Goal: Task Accomplishment & Management: Manage account settings

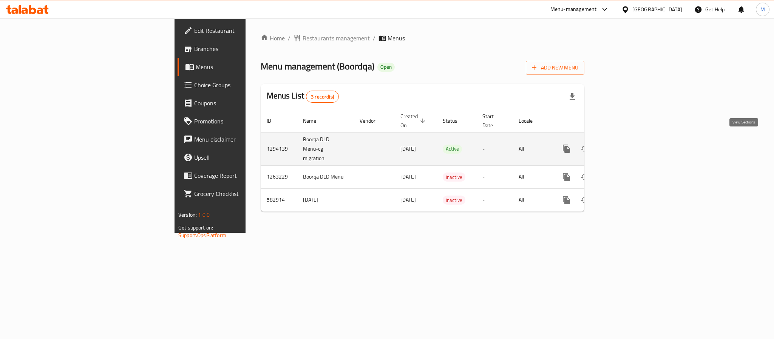
click at [624, 145] on icon "enhanced table" at bounding box center [621, 148] width 7 height 7
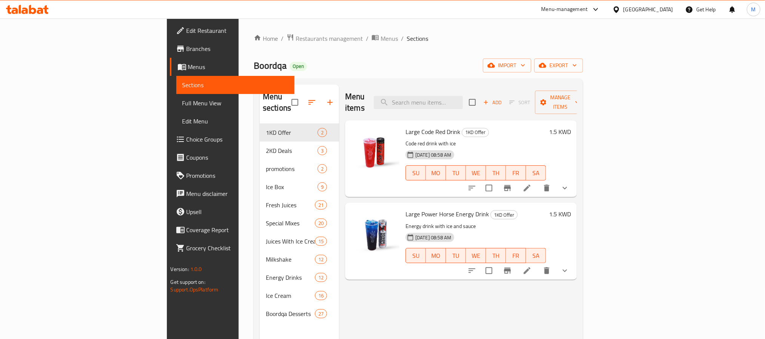
click at [538, 182] on li at bounding box center [527, 188] width 21 height 14
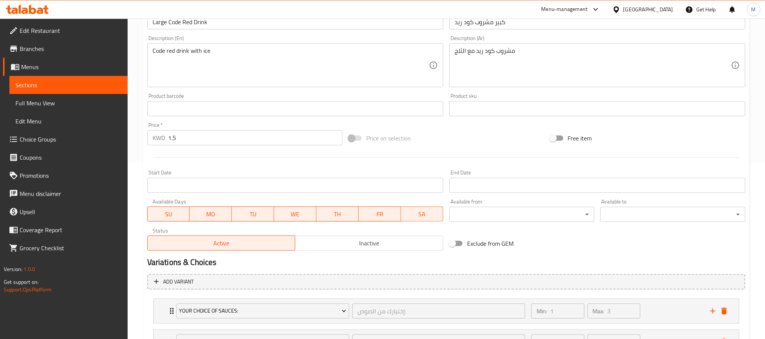
scroll to position [245, 0]
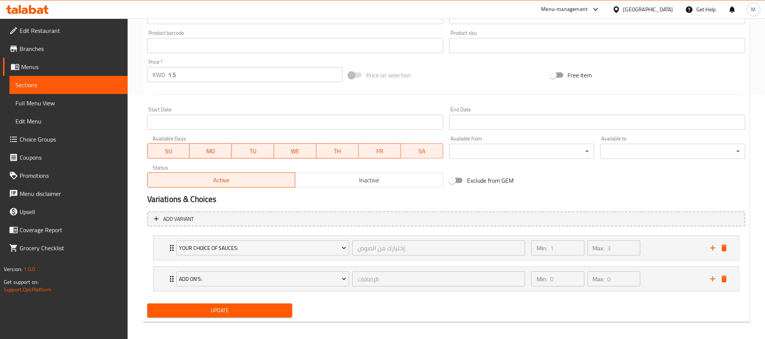
click at [152, 247] on li "Your Choice Of Sauces: إختيارك من الصوص: ​ Min: 1 ​ Max: 3 ​ Strawberry Sauce (…" at bounding box center [446, 248] width 598 height 31
click at [156, 255] on div "Your Choice Of Sauces: إختيارك من الصوص: ​ Min: 1 ​ Max: 3 ​" at bounding box center [446, 248] width 585 height 24
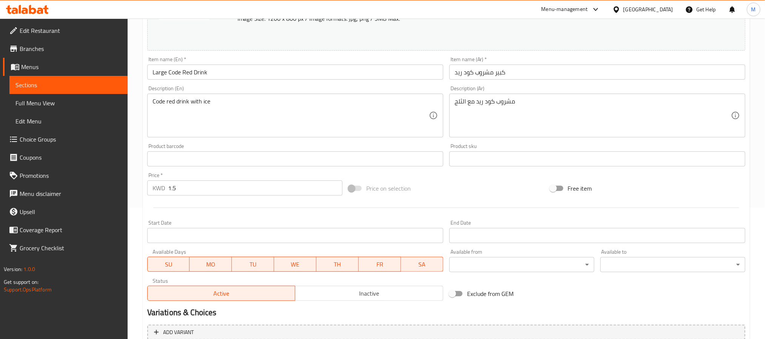
scroll to position [0, 0]
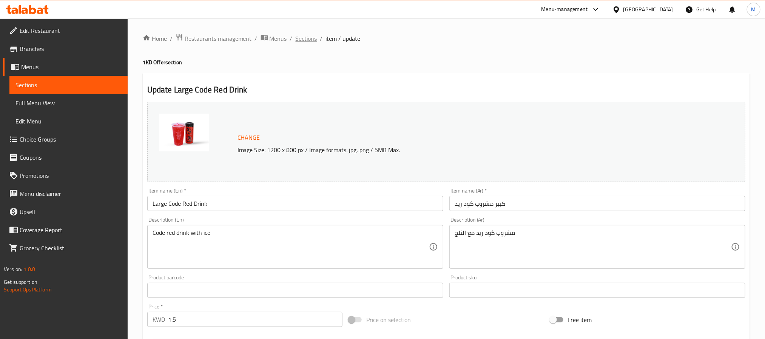
click at [304, 41] on span "Sections" at bounding box center [307, 38] width 22 height 9
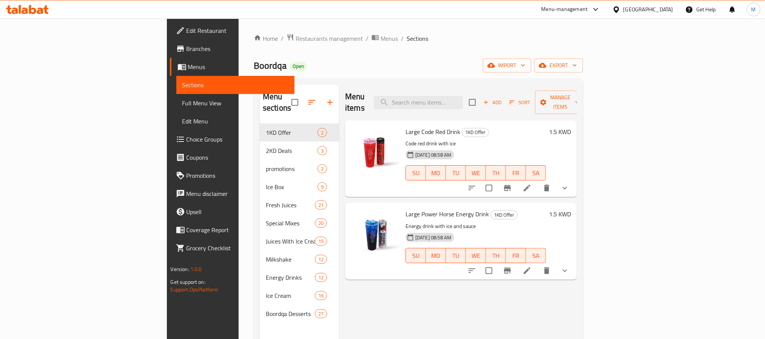
click at [570, 184] on icon "show more" at bounding box center [565, 188] width 9 height 9
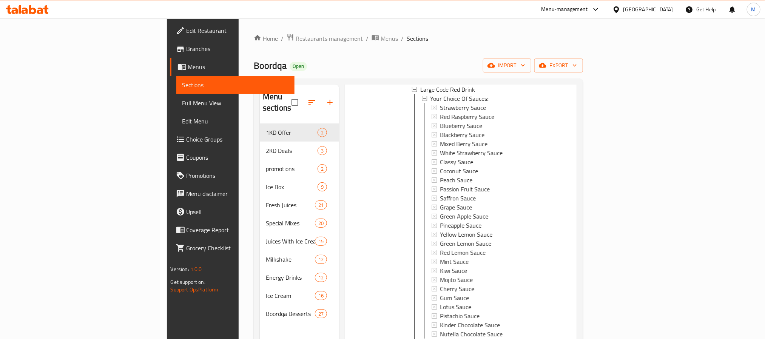
scroll to position [113, 0]
click at [440, 147] on span "White Strawberry Sauce" at bounding box center [471, 151] width 63 height 9
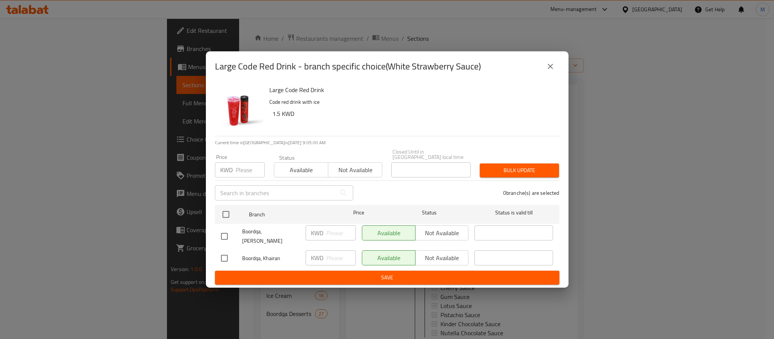
click at [224, 235] on input "checkbox" at bounding box center [224, 237] width 16 height 16
checkbox input "true"
click at [448, 235] on span "Not available" at bounding box center [441, 233] width 47 height 11
click at [523, 235] on input "text" at bounding box center [513, 232] width 79 height 15
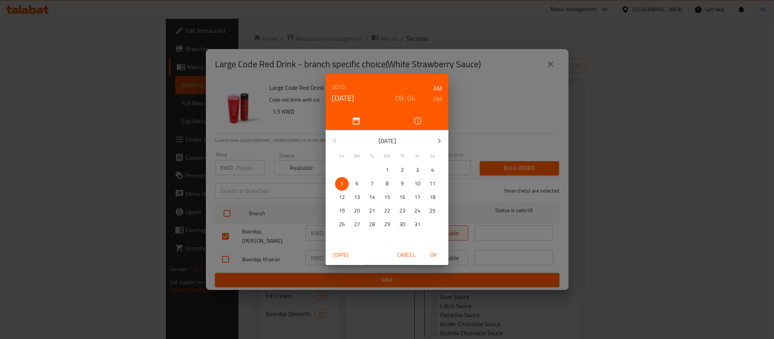
click at [485, 100] on div "[DATE] 09 : 04 AM PM [DATE] Su Mo Tu We Th Fr Sa 28 29 30 1 2 3 4 5 6 7 8 9 10 …" at bounding box center [387, 169] width 774 height 339
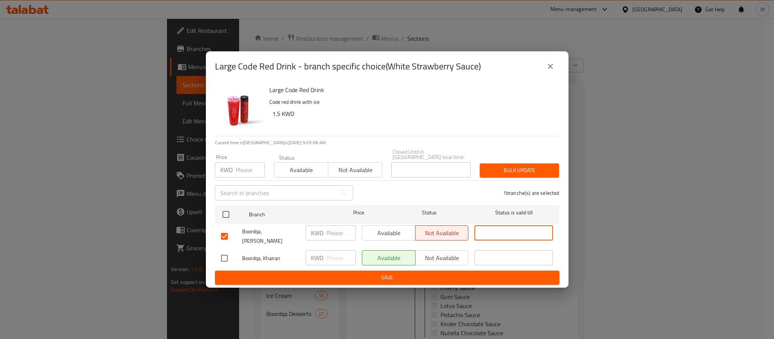
click at [554, 68] on button "close" at bounding box center [550, 66] width 18 height 18
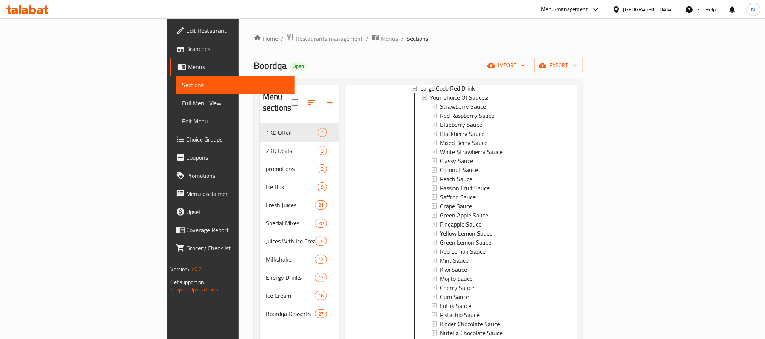
click at [440, 147] on span "White Strawberry Sauce" at bounding box center [471, 151] width 63 height 9
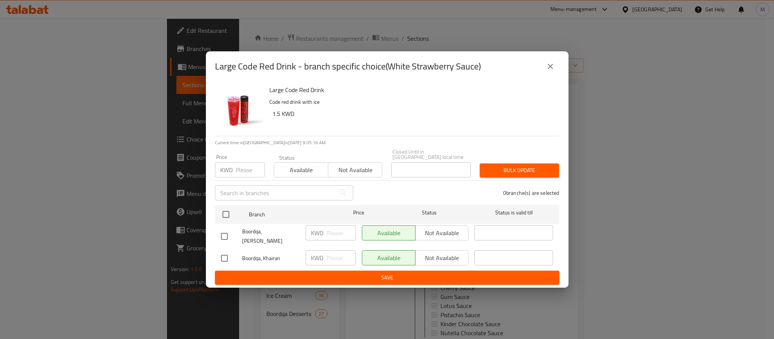
click at [226, 233] on input "checkbox" at bounding box center [224, 237] width 16 height 16
click at [295, 166] on span "Available" at bounding box center [301, 170] width 48 height 11
click at [309, 169] on span "Available" at bounding box center [301, 170] width 48 height 11
click at [225, 235] on input "checkbox" at bounding box center [224, 237] width 16 height 16
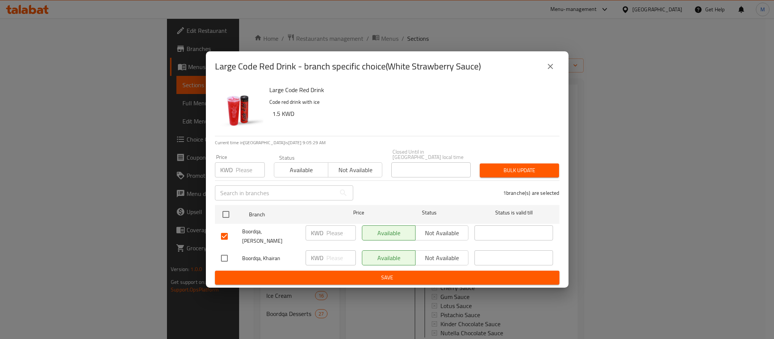
click at [434, 227] on button "Not available" at bounding box center [442, 232] width 54 height 15
click at [508, 234] on input "text" at bounding box center [513, 232] width 79 height 15
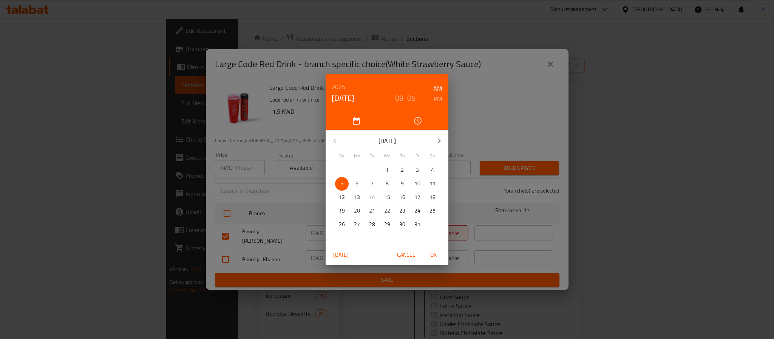
click at [514, 97] on div "[DATE] 09 : 05 AM PM [DATE] Su Mo Tu We Th Fr Sa 28 29 30 1 2 3 4 5 6 7 8 9 10 …" at bounding box center [387, 169] width 774 height 339
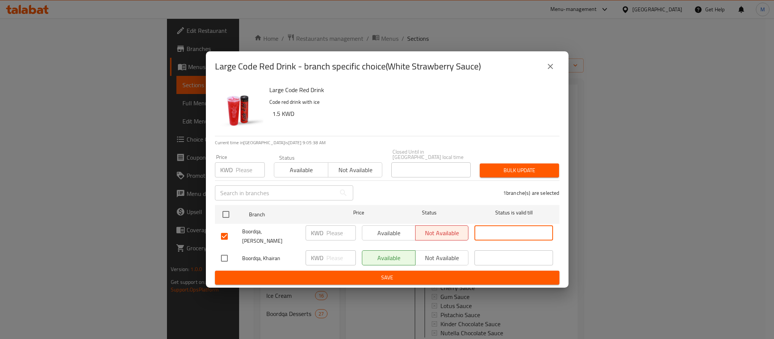
click at [222, 235] on input "checkbox" at bounding box center [224, 237] width 16 height 16
checkbox input "false"
click at [552, 68] on icon "close" at bounding box center [550, 66] width 9 height 9
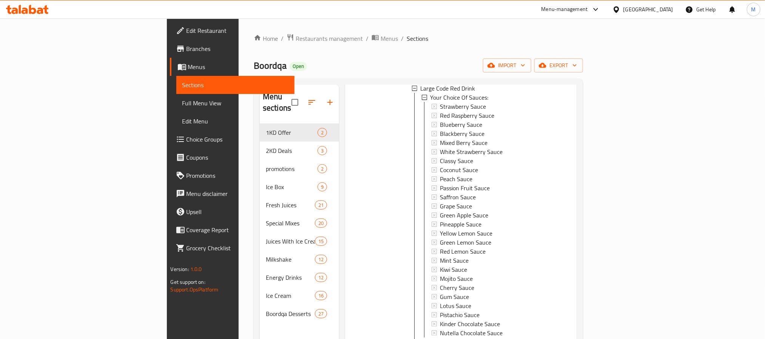
click at [442, 147] on span "White Strawberry Sauce" at bounding box center [471, 151] width 63 height 9
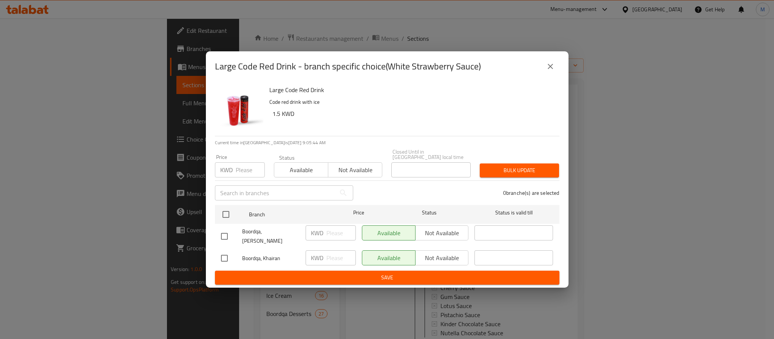
click at [302, 188] on input "text" at bounding box center [275, 192] width 121 height 15
click at [477, 115] on h6 "1.5 KWD" at bounding box center [412, 113] width 281 height 11
click at [550, 68] on icon "close" at bounding box center [550, 66] width 9 height 9
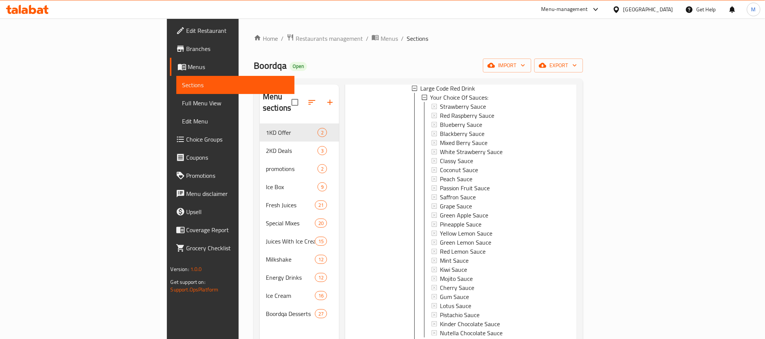
click at [440, 147] on span "White Strawberry Sauce" at bounding box center [471, 151] width 63 height 9
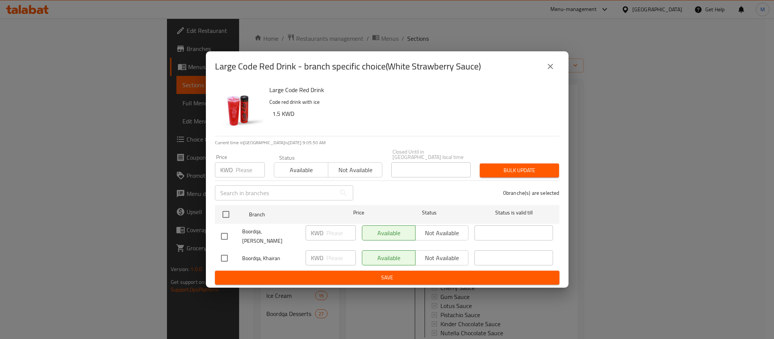
click at [551, 71] on icon "close" at bounding box center [550, 66] width 9 height 9
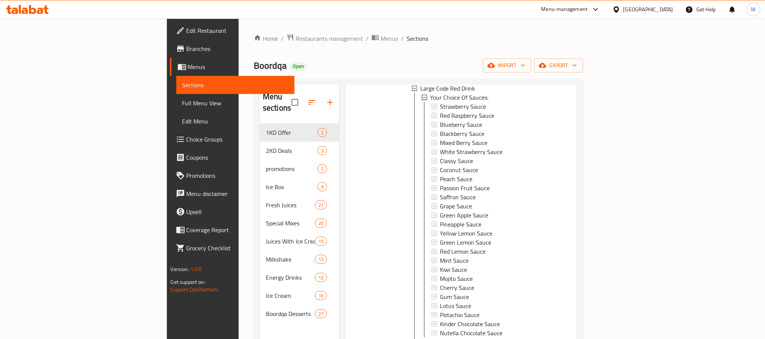
click at [440, 147] on span "White Strawberry Sauce" at bounding box center [471, 151] width 63 height 9
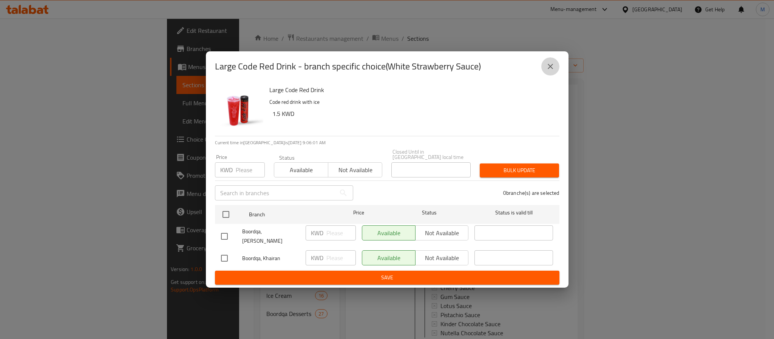
click at [552, 69] on icon "close" at bounding box center [550, 66] width 9 height 9
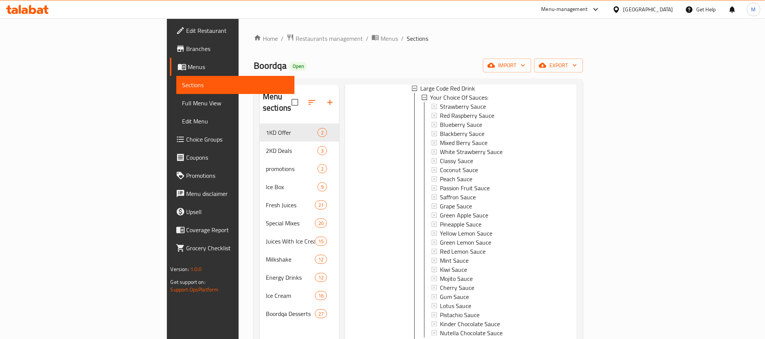
click at [440, 147] on span "White Strawberry Sauce" at bounding box center [471, 151] width 63 height 9
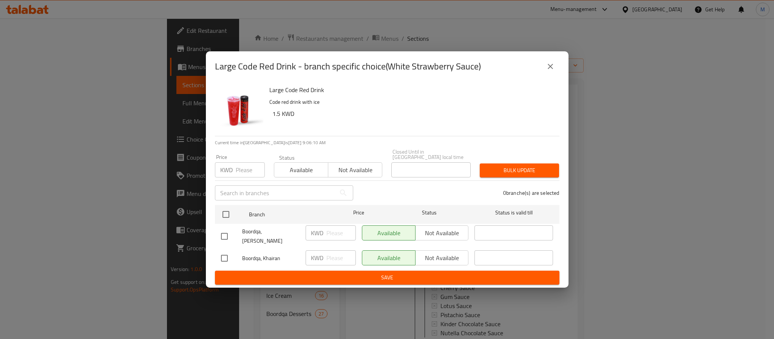
click at [551, 69] on icon "close" at bounding box center [550, 66] width 5 height 5
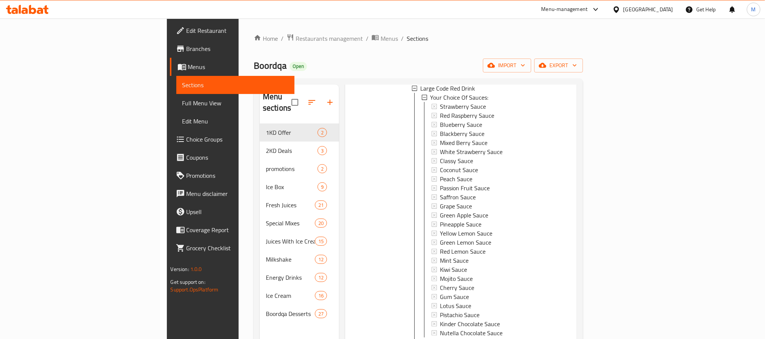
click at [187, 136] on span "Choice Groups" at bounding box center [238, 139] width 102 height 9
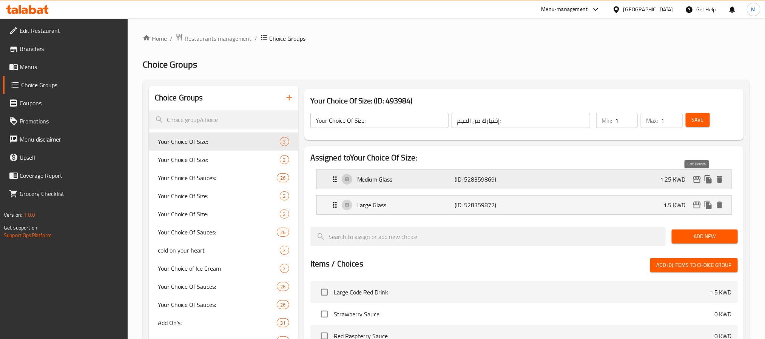
click at [697, 180] on icon "edit" at bounding box center [697, 179] width 9 height 9
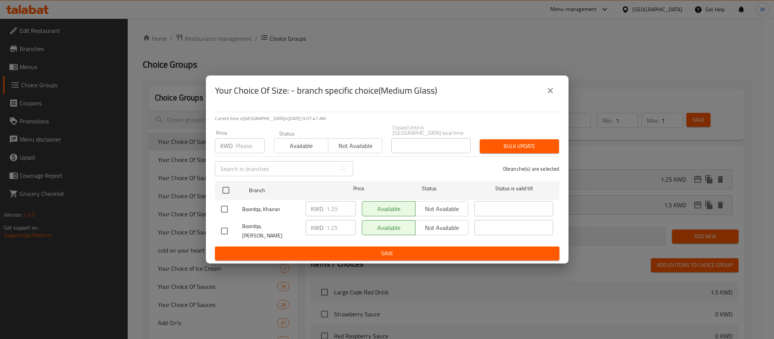
click at [223, 212] on input "checkbox" at bounding box center [224, 209] width 16 height 16
click at [223, 209] on input "checkbox" at bounding box center [224, 209] width 16 height 16
checkbox input "false"
click at [550, 95] on icon "close" at bounding box center [550, 90] width 9 height 9
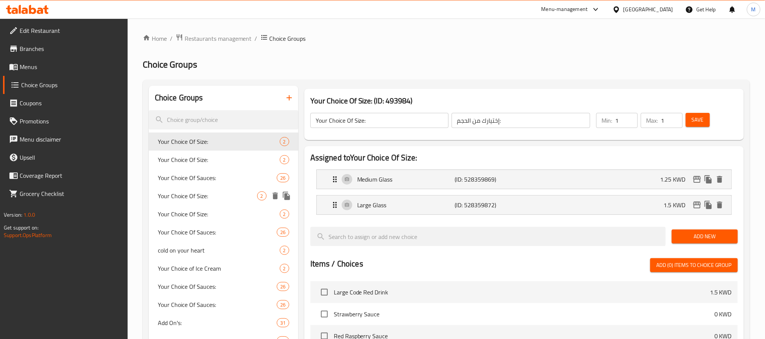
click at [194, 191] on span "Your Choice Of Size:" at bounding box center [207, 195] width 99 height 9
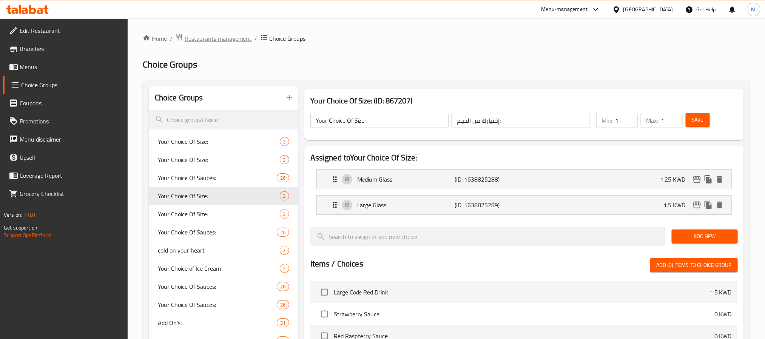
click at [232, 37] on span "Restaurants management" at bounding box center [218, 38] width 67 height 9
